Goal: Task Accomplishment & Management: Manage account settings

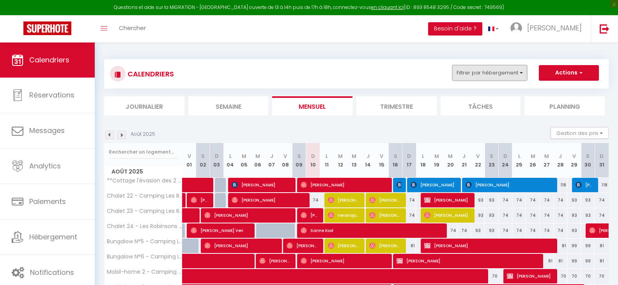
click at [514, 72] on button "Filtrer par hébergement" at bounding box center [489, 73] width 75 height 16
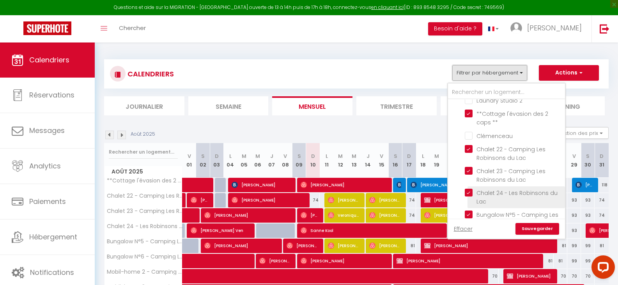
scroll to position [379, 0]
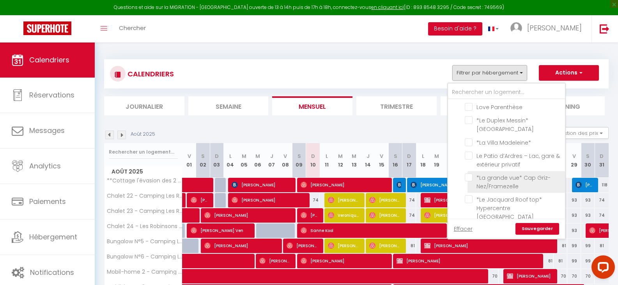
drag, startPoint x: 469, startPoint y: 141, endPoint x: 495, endPoint y: 187, distance: 53.1
click at [469, 141] on input "*La Villa Madeleine*" at bounding box center [512, 142] width 97 height 8
checkbox input "true"
checkbox input "false"
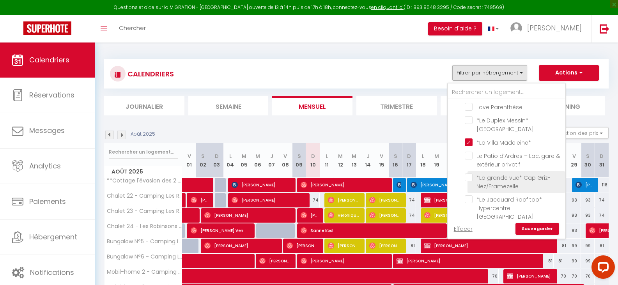
checkbox input "false"
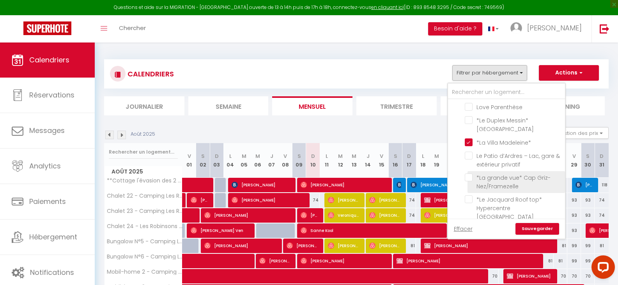
checkbox input "false"
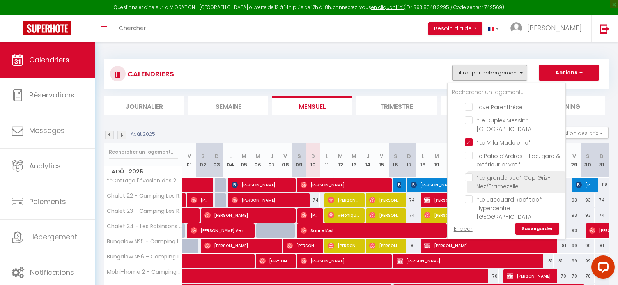
checkbox input "false"
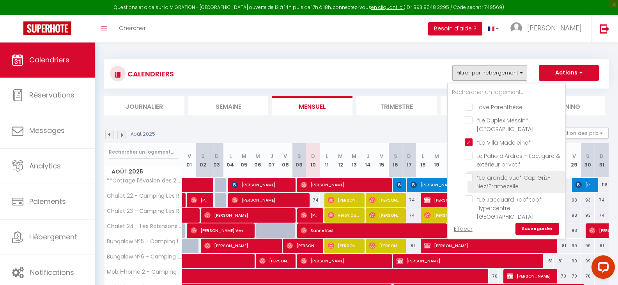
checkbox input "false"
click at [524, 230] on link "Sauvegarder" at bounding box center [537, 229] width 44 height 12
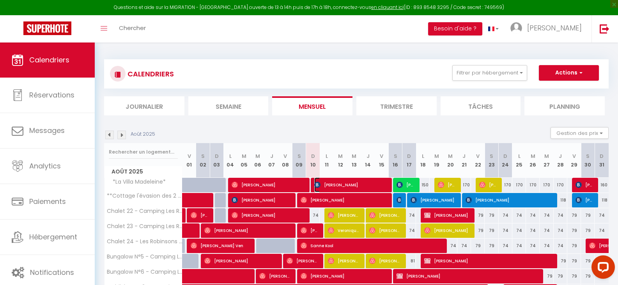
click at [321, 184] on span "[PERSON_NAME]" at bounding box center [350, 184] width 73 height 15
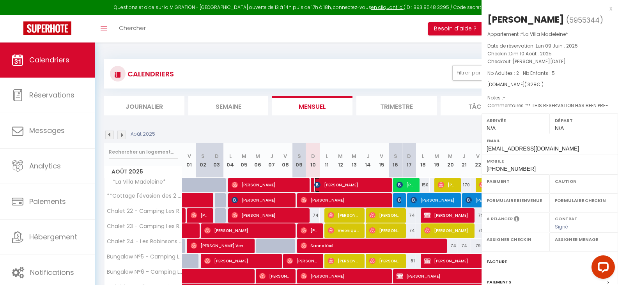
select select "OK"
select select "0"
select select "1"
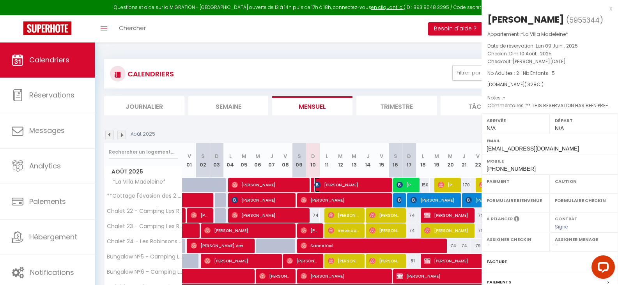
select select
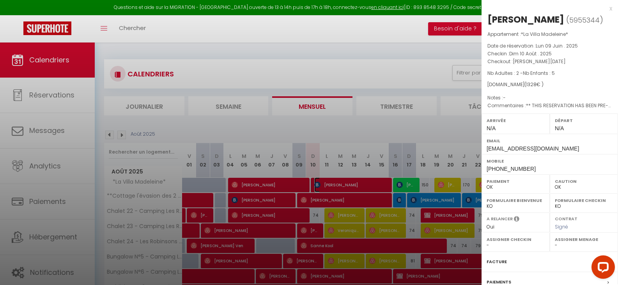
select select "32124"
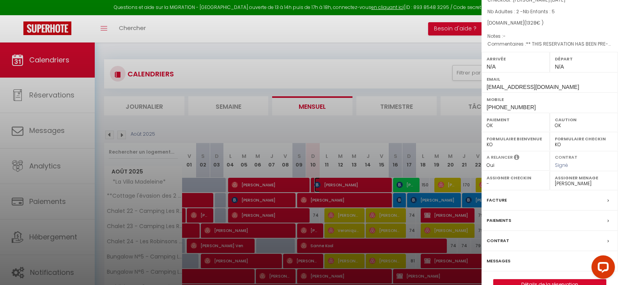
scroll to position [78, 0]
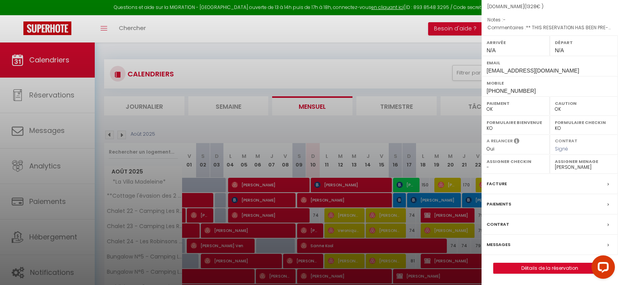
click at [503, 228] on label "Contrat" at bounding box center [497, 224] width 23 height 8
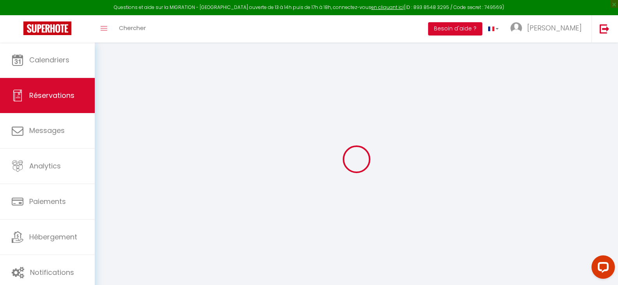
select select
checkbox input "false"
type textarea "** THIS RESERVATION HAS BEEN PRE-PAID ** BOOKING NOTE : Payment charge is EUR 1…"
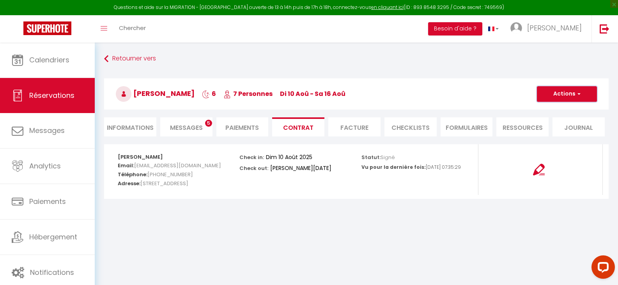
click at [568, 88] on button "Actions" at bounding box center [566, 94] width 60 height 16
click at [560, 120] on link "Envoyer le contrat" at bounding box center [560, 121] width 65 height 10
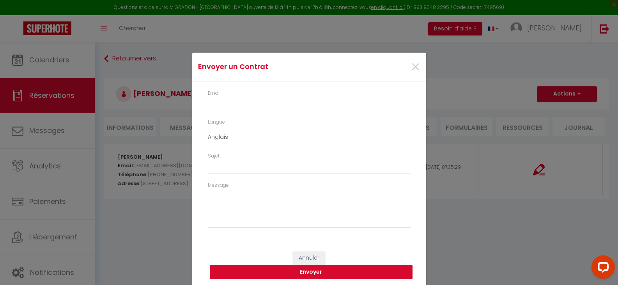
type input "[EMAIL_ADDRESS][DOMAIN_NAME]"
type input "Your contract 5955344 - *[GEOGRAPHIC_DATA]*"
type textarea "Hi, We invite you to click on the following link to sign your rental contract :…"
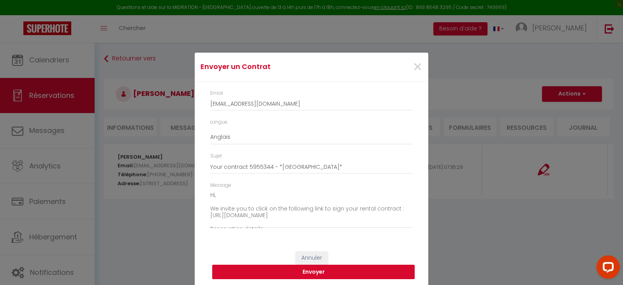
click at [299, 272] on button "Envoyer" at bounding box center [313, 272] width 203 height 15
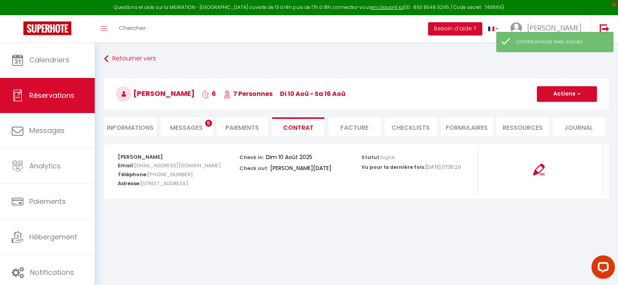
click at [186, 129] on span "Messages" at bounding box center [186, 127] width 33 height 9
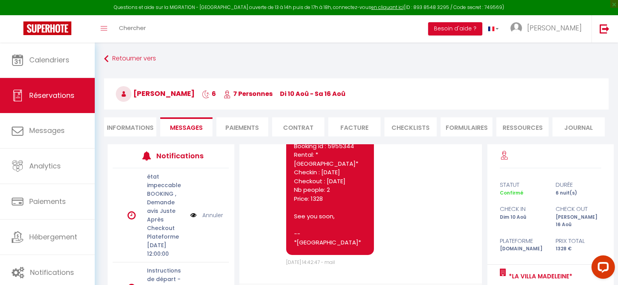
scroll to position [8539, 0]
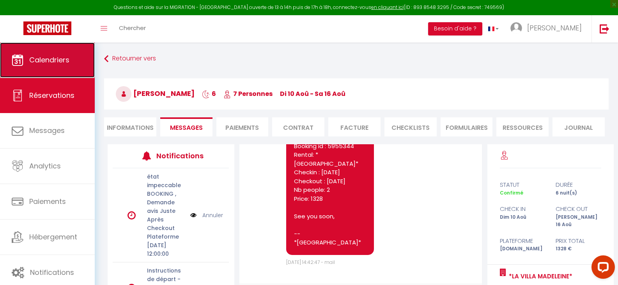
click at [53, 64] on span "Calendriers" at bounding box center [49, 60] width 40 height 10
